Goal: Task Accomplishment & Management: Use online tool/utility

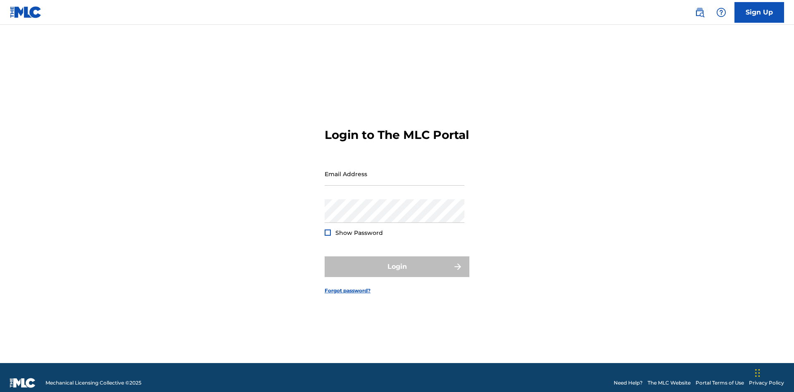
scroll to position [11, 0]
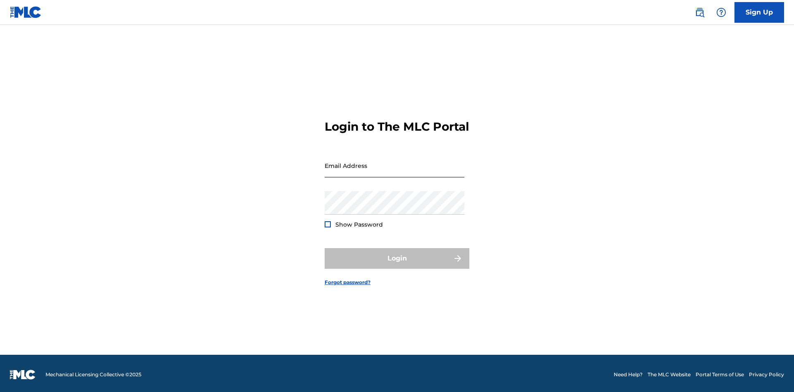
click at [395, 170] on input "Email Address" at bounding box center [395, 166] width 140 height 24
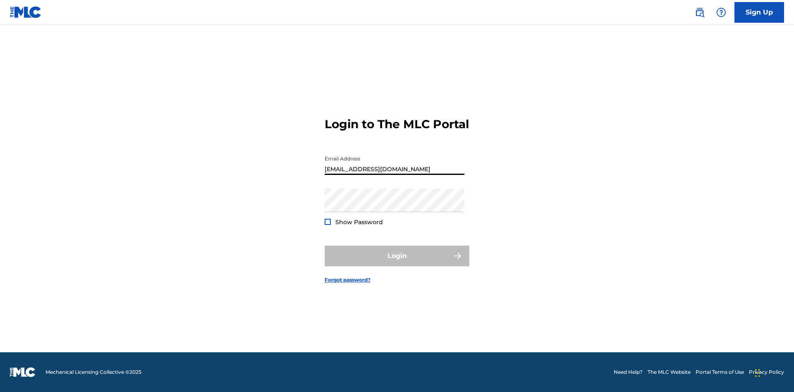
type input "[EMAIL_ADDRESS][DOMAIN_NAME]"
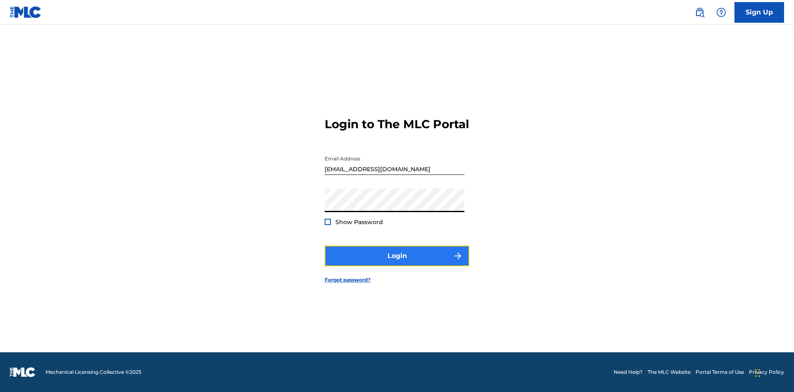
click at [397, 263] on button "Login" at bounding box center [397, 256] width 145 height 21
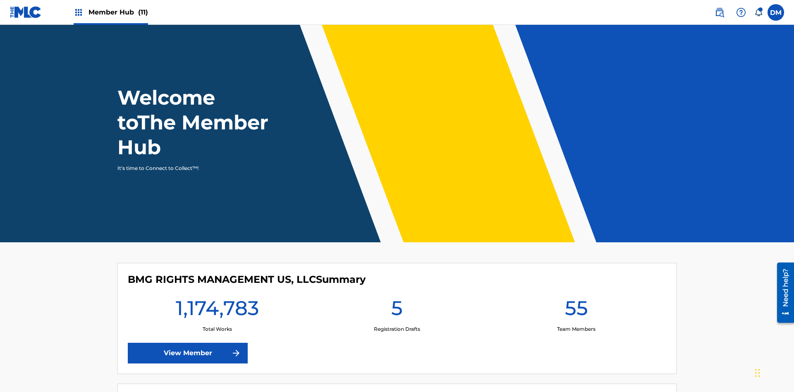
click at [118, 12] on span "Member Hub (11)" at bounding box center [119, 12] width 60 height 10
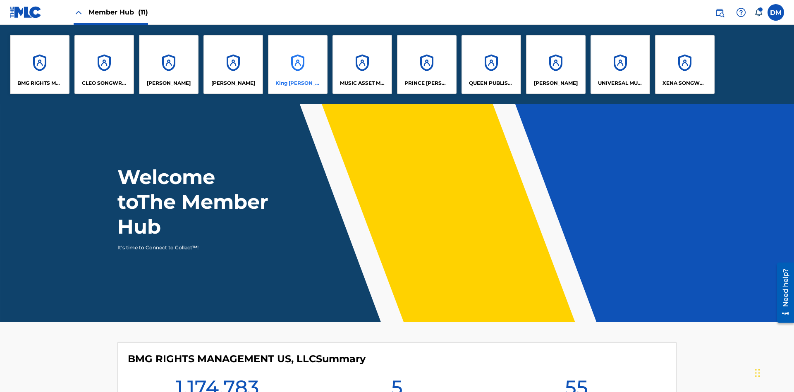
click at [297, 83] on p "King McTesterson" at bounding box center [297, 82] width 45 height 7
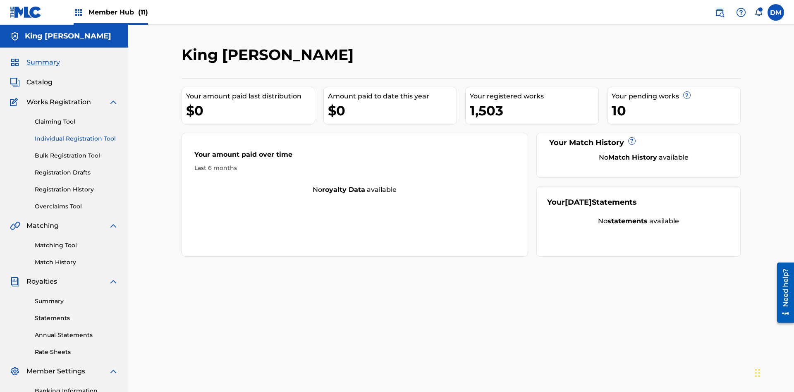
click at [77, 134] on link "Individual Registration Tool" at bounding box center [77, 138] width 84 height 9
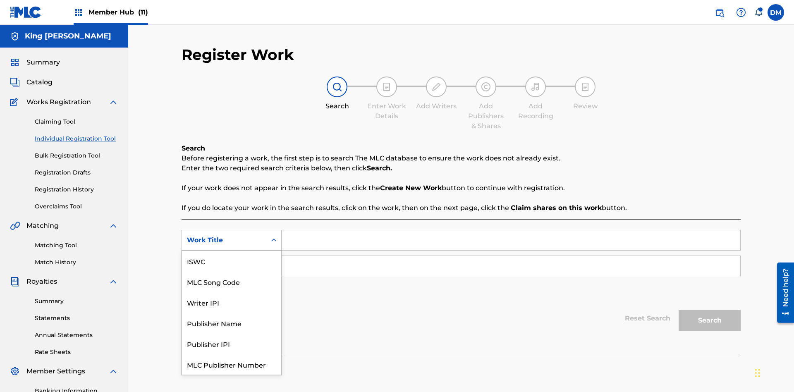
click at [232, 261] on div "ISWC" at bounding box center [231, 261] width 99 height 21
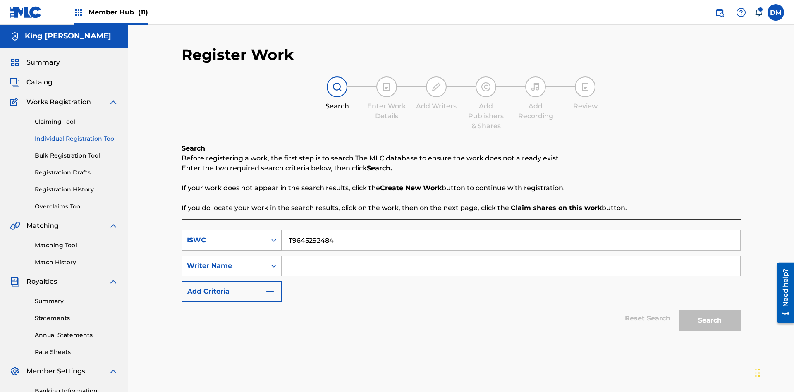
click at [511, 256] on input "Search Form" at bounding box center [511, 266] width 459 height 20
type input "TOM ZACHARY SEBASTIAN POHJOLA"
click at [710, 310] on button "Search" at bounding box center [710, 320] width 62 height 21
click at [511, 230] on input "T9645292484" at bounding box center [511, 240] width 459 height 20
click at [224, 235] on div "ISWC" at bounding box center [224, 240] width 74 height 10
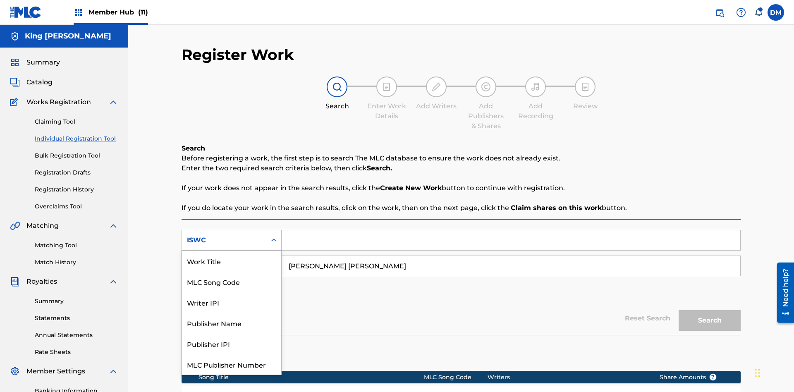
click at [232, 261] on div "Work Title" at bounding box center [231, 261] width 99 height 21
click at [710, 310] on button "Search" at bounding box center [710, 320] width 62 height 21
click at [232, 271] on div "MLC Song Code" at bounding box center [231, 281] width 99 height 21
click at [710, 310] on button "Search" at bounding box center [710, 320] width 62 height 21
click at [232, 292] on div "Writer IPI" at bounding box center [231, 302] width 99 height 21
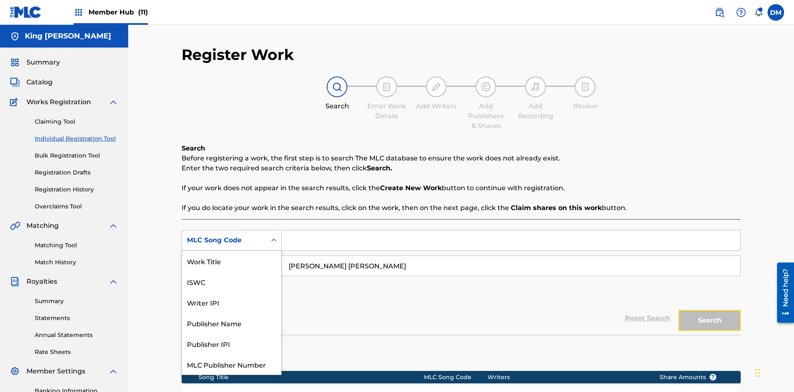
click at [710, 310] on button "Search" at bounding box center [710, 320] width 62 height 21
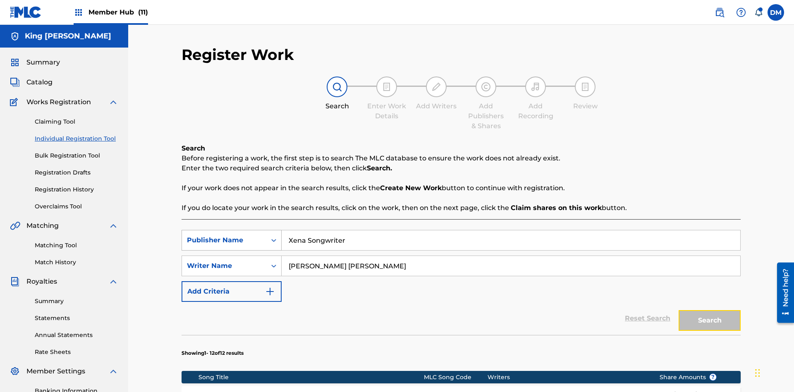
click at [710, 310] on button "Search" at bounding box center [710, 320] width 62 height 21
click at [511, 230] on input "Xena Songwriter" at bounding box center [511, 240] width 459 height 20
click at [224, 235] on div "Publisher Name" at bounding box center [224, 240] width 74 height 10
click at [710, 310] on button "Search" at bounding box center [710, 320] width 62 height 21
click at [511, 256] on input "TOM ZACHARY SEBASTIAN POHJOLA" at bounding box center [511, 266] width 459 height 20
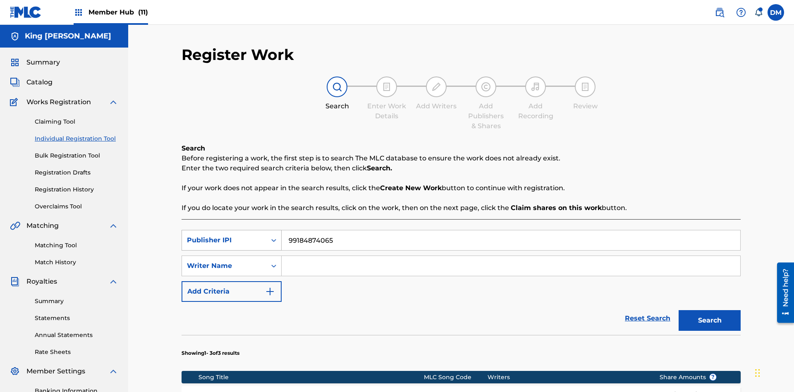
click at [224, 261] on div "Writer Name" at bounding box center [224, 266] width 74 height 10
click at [710, 310] on button "Search" at bounding box center [710, 320] width 62 height 21
click at [511, 230] on input "99184874065" at bounding box center [511, 240] width 459 height 20
click at [224, 235] on div "Publisher IPI" at bounding box center [224, 240] width 74 height 10
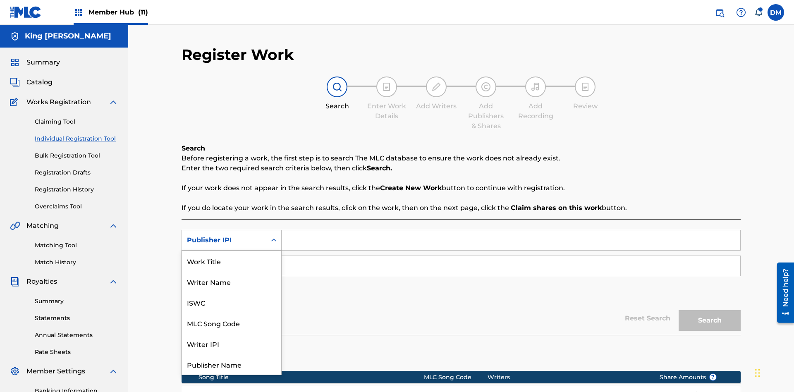
click at [232, 261] on div "Work Title" at bounding box center [231, 261] width 99 height 21
click at [224, 261] on div "MLC Publisher Number" at bounding box center [224, 266] width 74 height 10
click at [232, 281] on button "Add Criteria" at bounding box center [232, 291] width 100 height 21
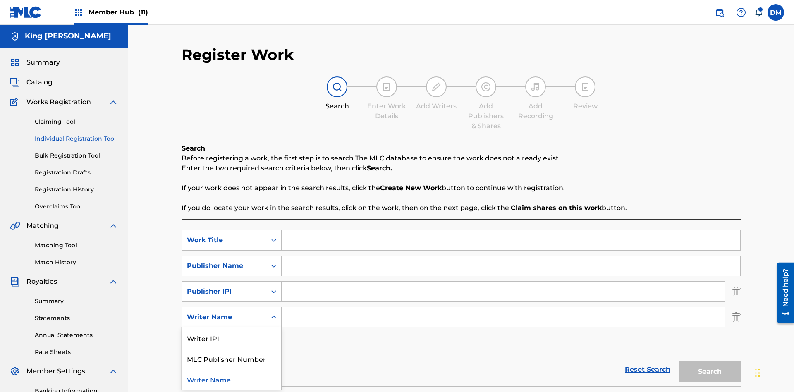
click at [232, 369] on div "Writer Name" at bounding box center [231, 379] width 99 height 21
click at [232, 333] on button "Add Criteria" at bounding box center [232, 343] width 100 height 21
click at [511, 230] on input "Search Form" at bounding box center [511, 240] width 459 height 20
type input "NON-OWNED WORK TO CLAIM"
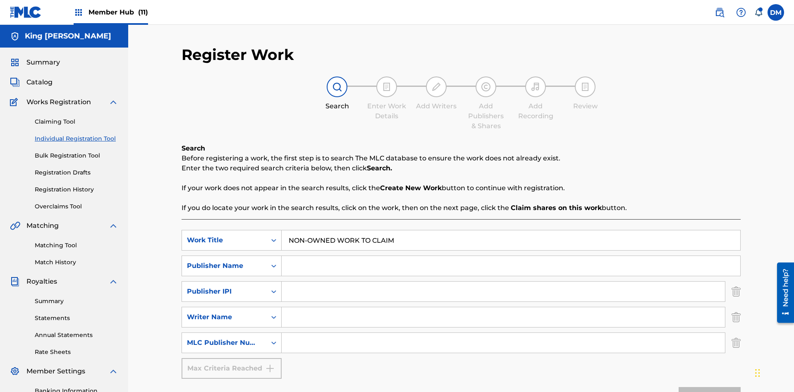
click at [511, 256] on input "Search Form" at bounding box center [511, 266] width 459 height 20
type input "Xena Songwriter"
click at [503, 282] on input "Search Form" at bounding box center [503, 292] width 443 height 20
click at [503, 307] on input "Search Form" at bounding box center [503, 317] width 443 height 20
click at [503, 333] on input "Search Form" at bounding box center [503, 343] width 443 height 20
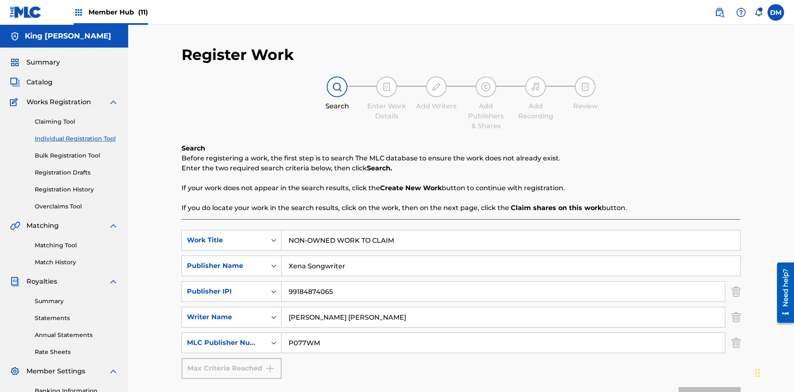
type input "P077WM"
click at [710, 387] on button "Search" at bounding box center [710, 397] width 62 height 21
click at [736, 281] on img "Search Form" at bounding box center [736, 291] width 9 height 21
click at [736, 307] on img "Search Form" at bounding box center [736, 317] width 9 height 21
click at [511, 230] on input "NON-OWNED WORK TO CLAIM" at bounding box center [511, 240] width 459 height 20
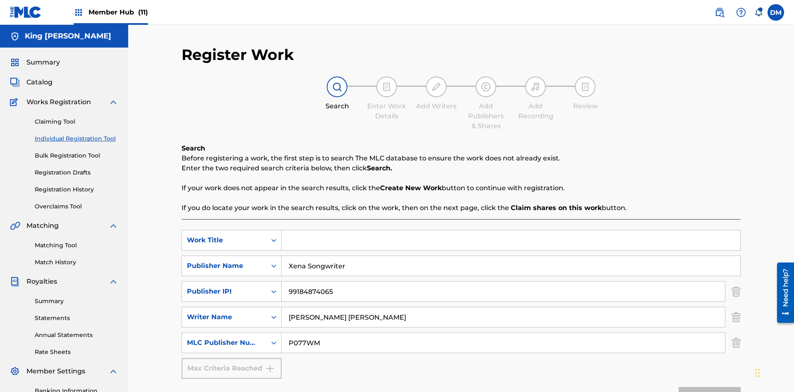
click at [511, 256] on input "Xena Songwriter" at bounding box center [511, 266] width 459 height 20
click at [503, 333] on input "P077WM" at bounding box center [503, 343] width 443 height 20
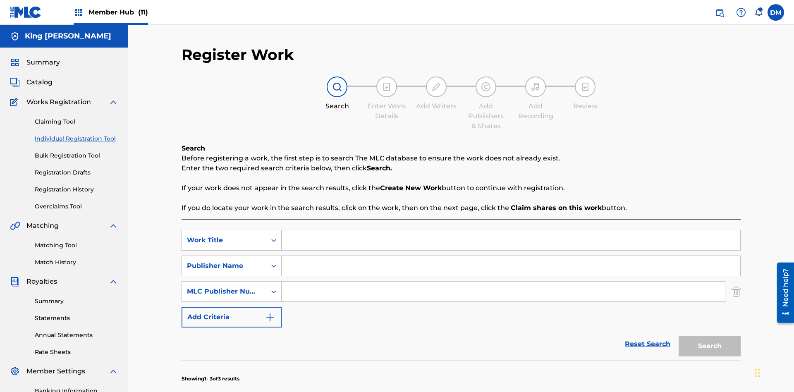
click at [224, 235] on div "Work Title" at bounding box center [224, 240] width 74 height 10
click at [224, 261] on div "Publisher Name" at bounding box center [224, 266] width 74 height 10
click at [224, 287] on div "MLC Publisher Number" at bounding box center [224, 292] width 74 height 10
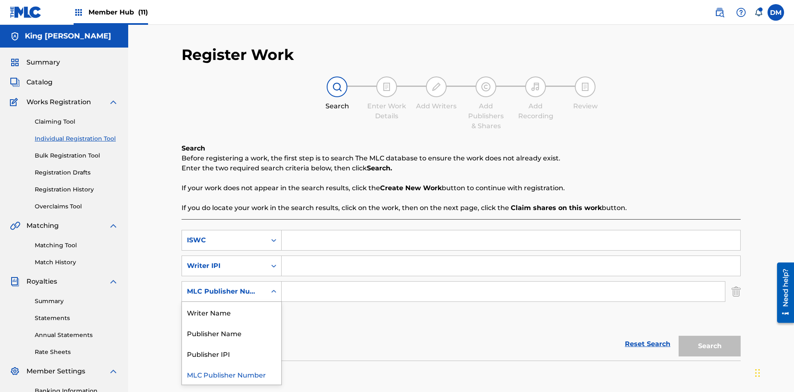
click at [232, 343] on div "Publisher IPI" at bounding box center [231, 353] width 99 height 21
click at [511, 230] on input "Search Form" at bounding box center [511, 240] width 459 height 20
type input "T9645292484"
click at [511, 256] on input "Search Form" at bounding box center [511, 266] width 459 height 20
type input "00369275519"
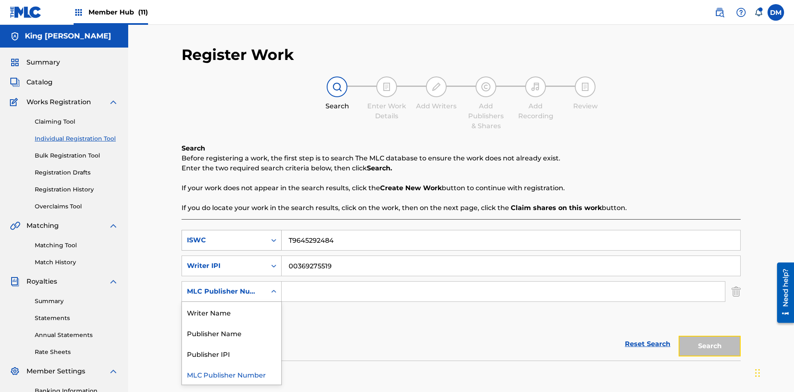
click at [710, 336] on button "Search" at bounding box center [710, 346] width 62 height 21
click at [511, 230] on input "T9645292484" at bounding box center [511, 240] width 459 height 20
click at [224, 235] on div "ISWC" at bounding box center [224, 240] width 74 height 10
